Goal: Task Accomplishment & Management: Use online tool/utility

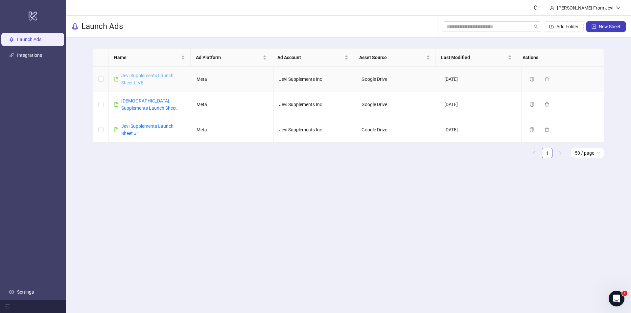
click at [137, 76] on link "Jevi Supplements Launch Sheet LIVE" at bounding box center [147, 79] width 52 height 12
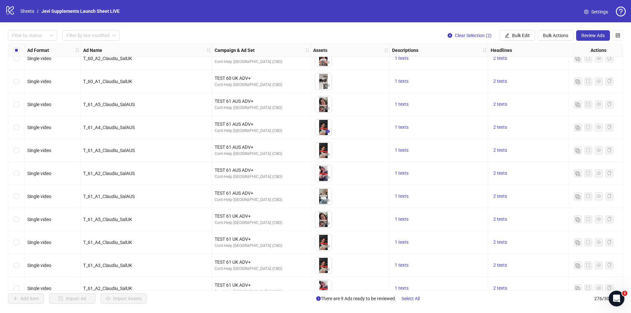
scroll to position [5152, 0]
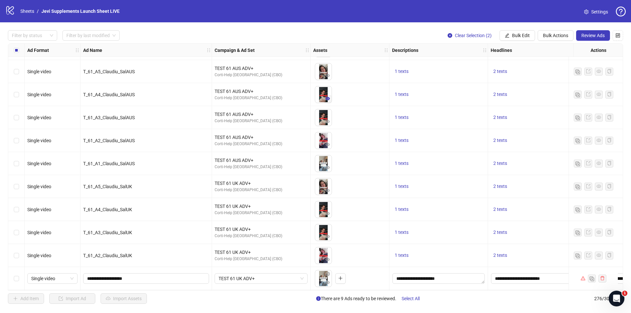
click at [327, 97] on icon "eye" at bounding box center [328, 98] width 5 height 3
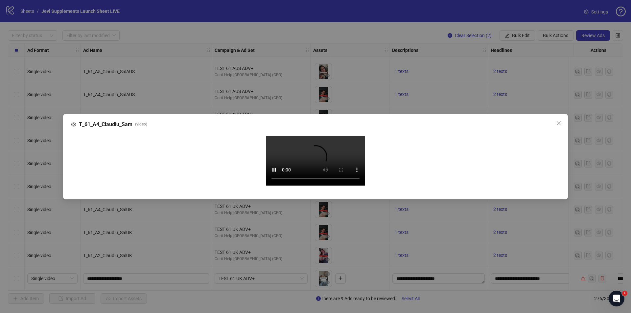
click at [47, 135] on div "T_61_A4_Claudiu_Sam ( video ) Your browser does not support the video tag." at bounding box center [315, 156] width 631 height 313
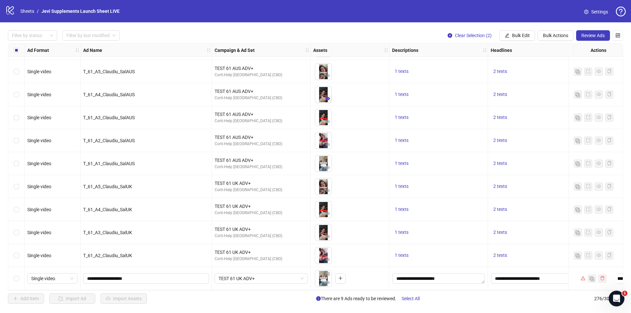
click at [329, 98] on icon "eye" at bounding box center [328, 98] width 5 height 3
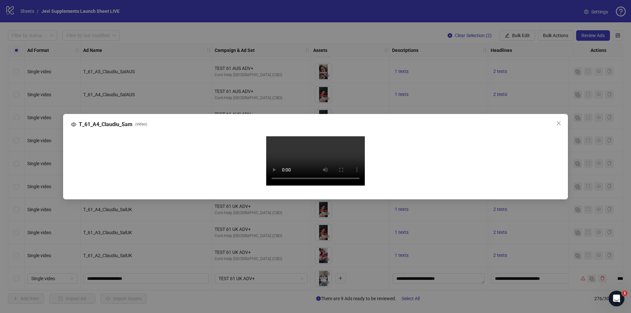
click at [300, 162] on video "Your browser does not support the video tag." at bounding box center [315, 160] width 99 height 49
click at [39, 143] on div "T_61_A4_Claudiu_Sam ( video ) Your browser does not support the video tag." at bounding box center [315, 156] width 631 height 313
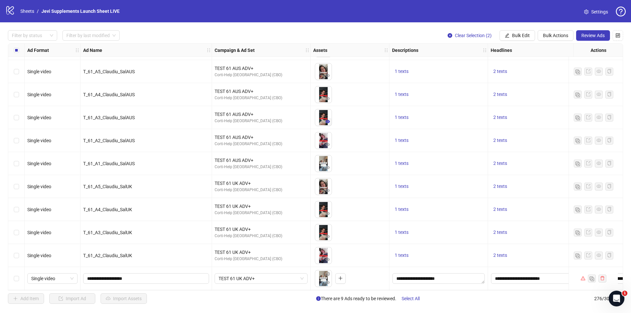
click at [328, 122] on icon "eye" at bounding box center [328, 121] width 5 height 5
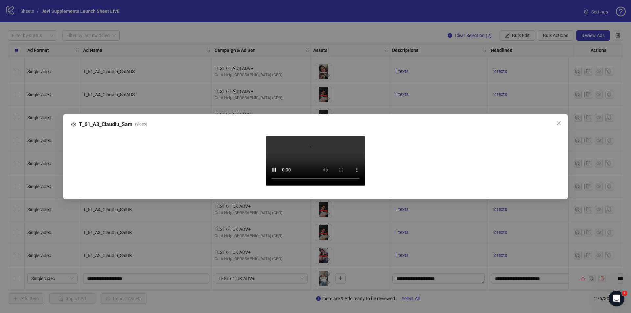
click at [49, 109] on div "T_61_A3_Claudiu_Sam ( video ) Your browser does not support the video tag." at bounding box center [315, 156] width 631 height 313
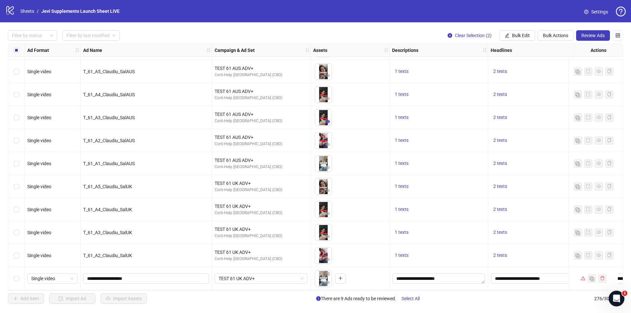
click at [326, 120] on icon "eye" at bounding box center [328, 121] width 5 height 5
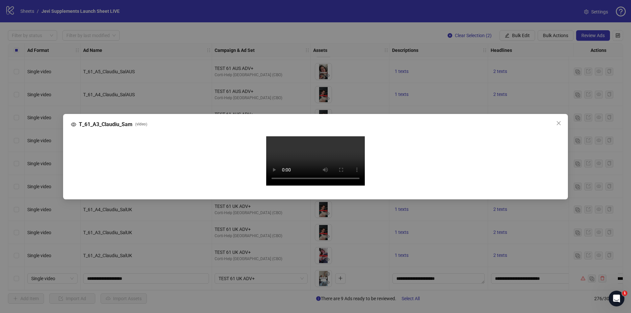
click at [309, 162] on video "Your browser does not support the video tag." at bounding box center [315, 160] width 99 height 49
click at [48, 109] on div "T_61_A3_Claudiu_Sam ( video ) Your browser does not support the video tag." at bounding box center [315, 156] width 631 height 313
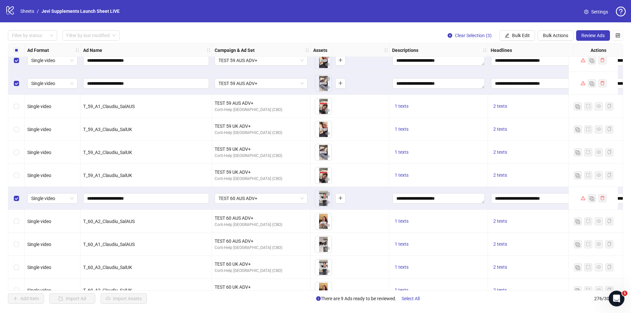
scroll to position [4856, 0]
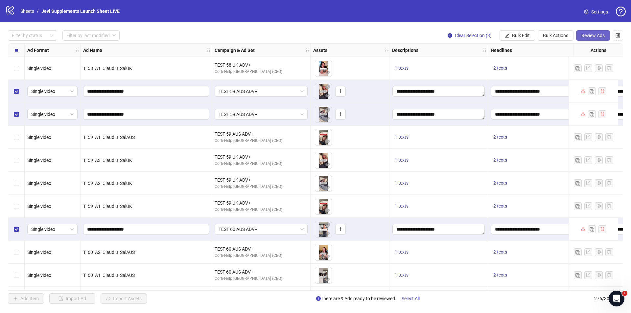
click at [587, 34] on span "Review Ads" at bounding box center [593, 35] width 23 height 5
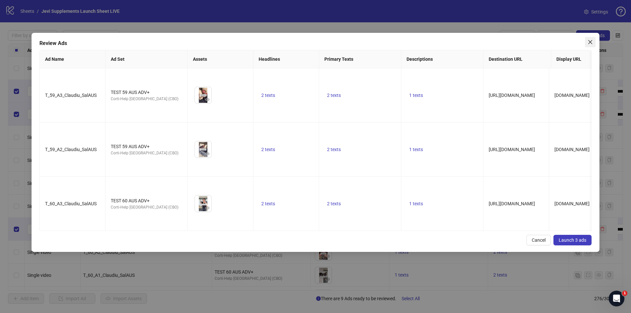
click at [589, 44] on icon "close" at bounding box center [591, 42] width 4 height 4
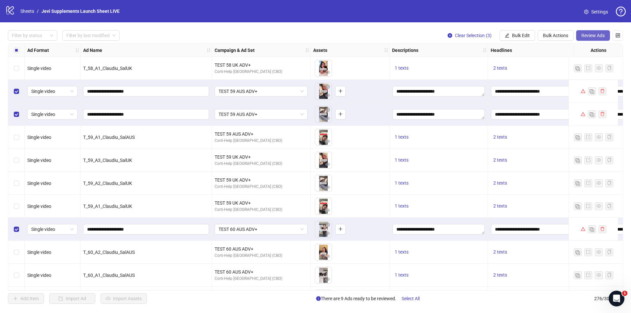
click at [601, 36] on span "Review Ads" at bounding box center [593, 35] width 23 height 5
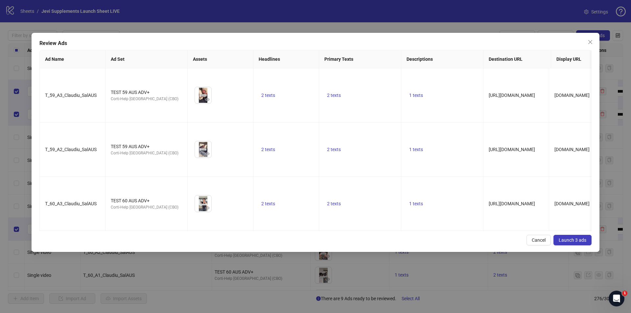
click at [569, 238] on span "Launch 3 ads" at bounding box center [573, 240] width 28 height 5
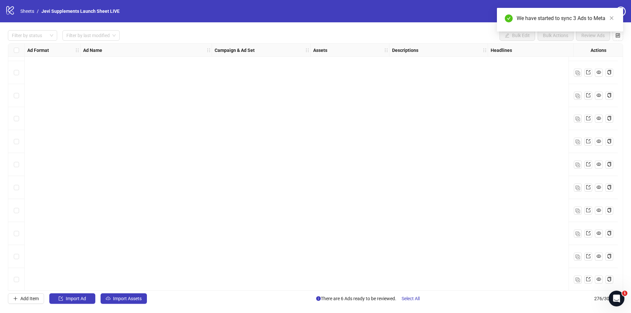
scroll to position [5365, 0]
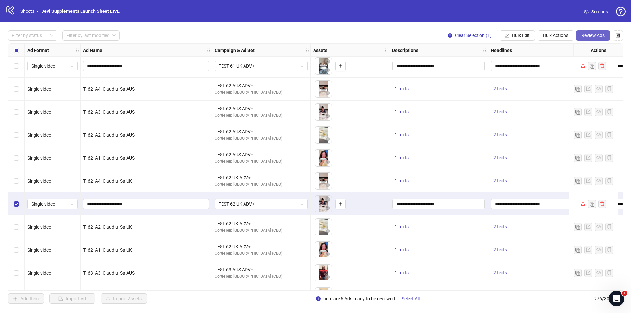
click at [586, 34] on span "Review Ads" at bounding box center [593, 35] width 23 height 5
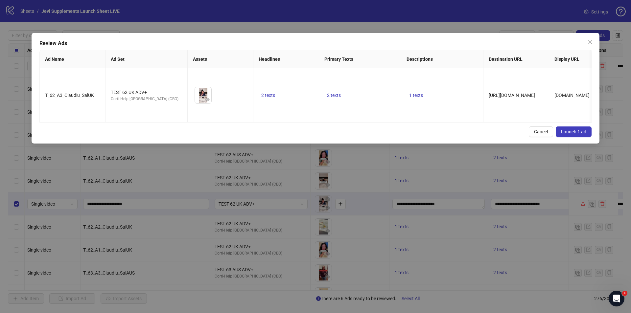
click at [566, 131] on span "Launch 1 ad" at bounding box center [573, 131] width 25 height 5
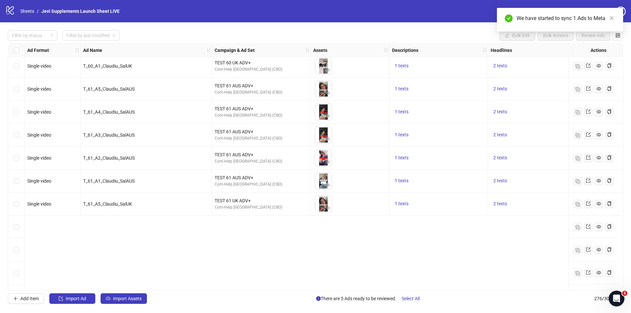
scroll to position [5036, 0]
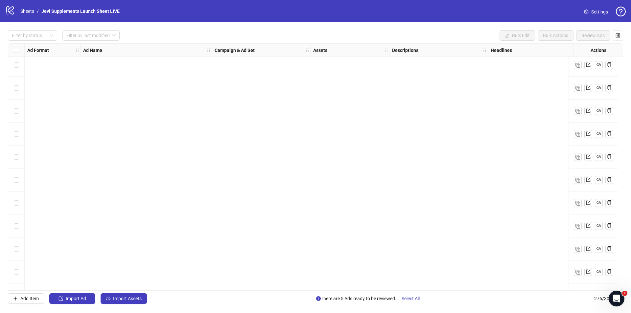
scroll to position [5195, 0]
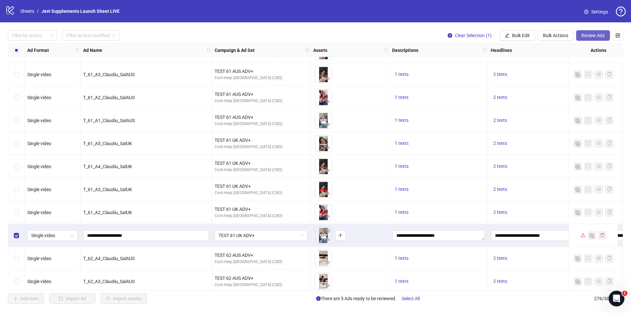
click at [585, 37] on span "Review Ads" at bounding box center [593, 35] width 23 height 5
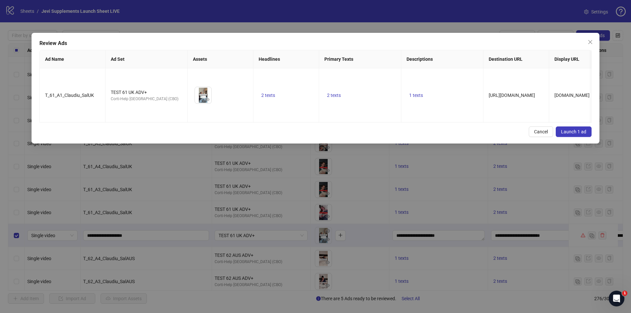
click at [577, 129] on span "Launch 1 ad" at bounding box center [573, 131] width 25 height 5
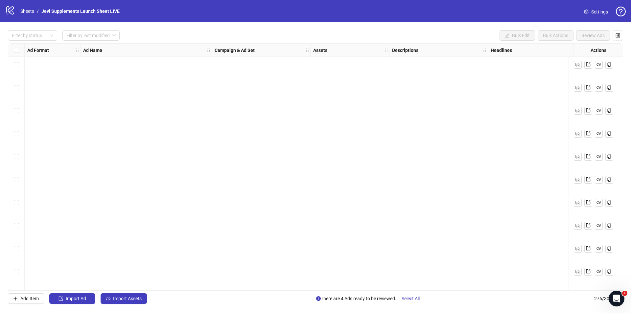
scroll to position [6121, 0]
